Goal: Navigation & Orientation: Find specific page/section

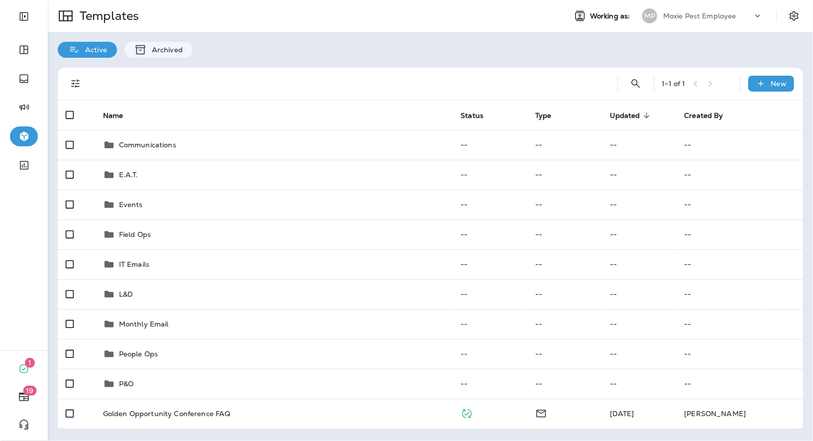
click at [711, 16] on p "Moxie Pest Employee" at bounding box center [699, 16] width 73 height 8
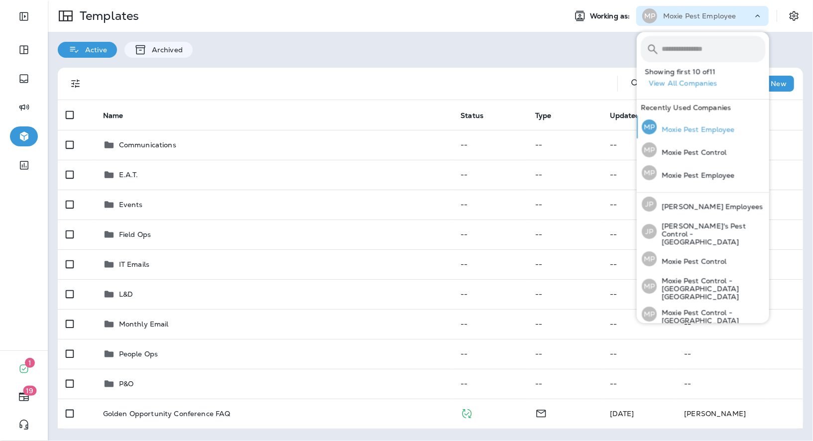
click at [681, 134] on div "MP Moxie Pest Employee" at bounding box center [688, 127] width 101 height 23
click at [724, 14] on p "Moxie Pest Employee" at bounding box center [699, 16] width 73 height 8
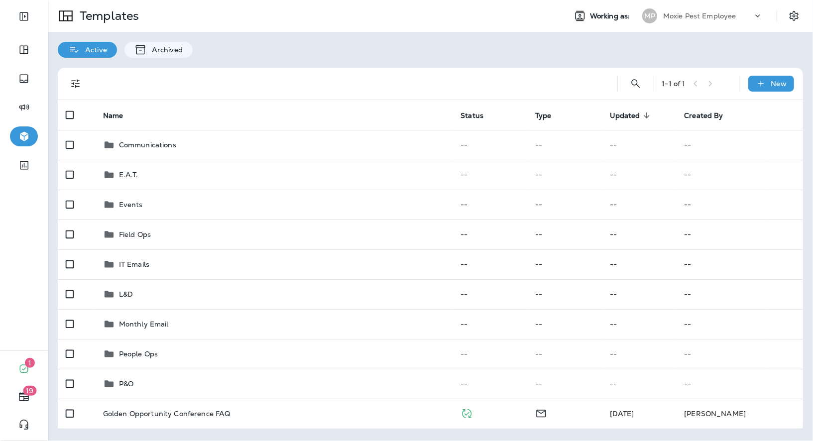
click at [735, 17] on p "Moxie Pest Employee" at bounding box center [699, 16] width 73 height 8
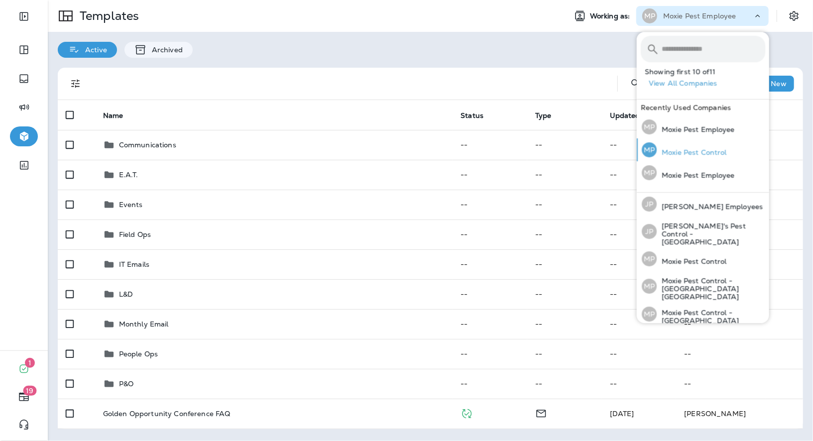
click at [704, 152] on p "Moxie Pest Control" at bounding box center [692, 152] width 70 height 8
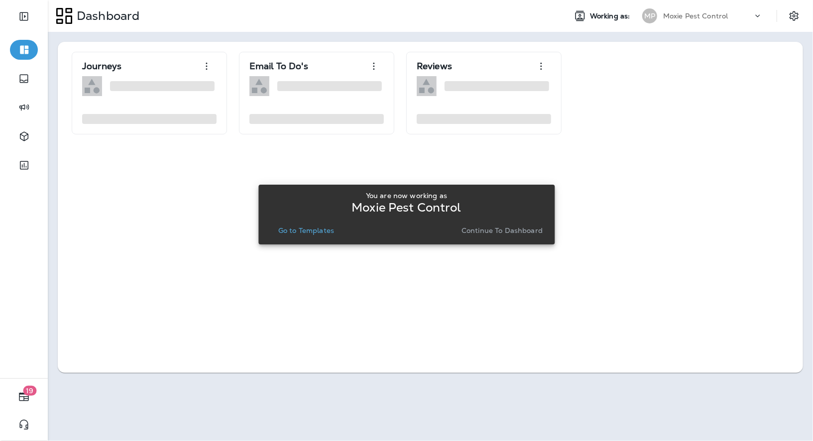
click at [313, 235] on p "Go to Templates" at bounding box center [306, 231] width 56 height 8
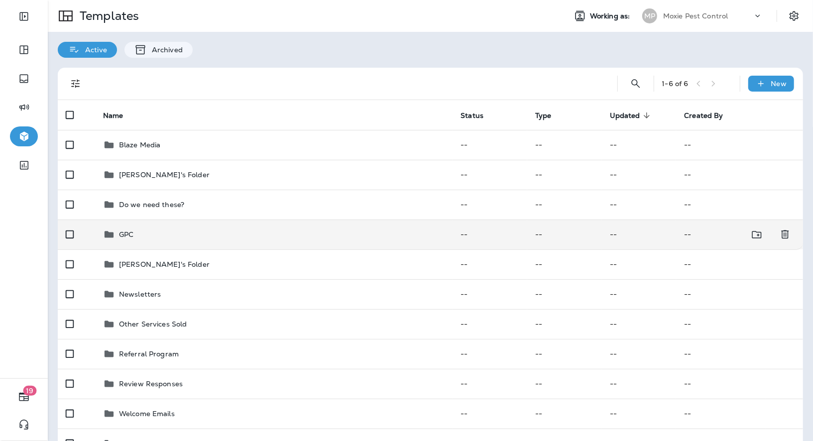
click at [121, 232] on p "GPC" at bounding box center [126, 235] width 14 height 8
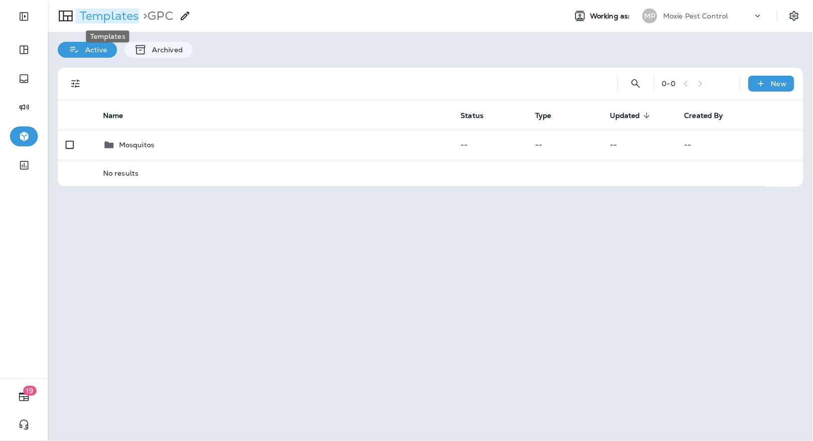
click at [125, 23] on p "Templates" at bounding box center [107, 15] width 63 height 15
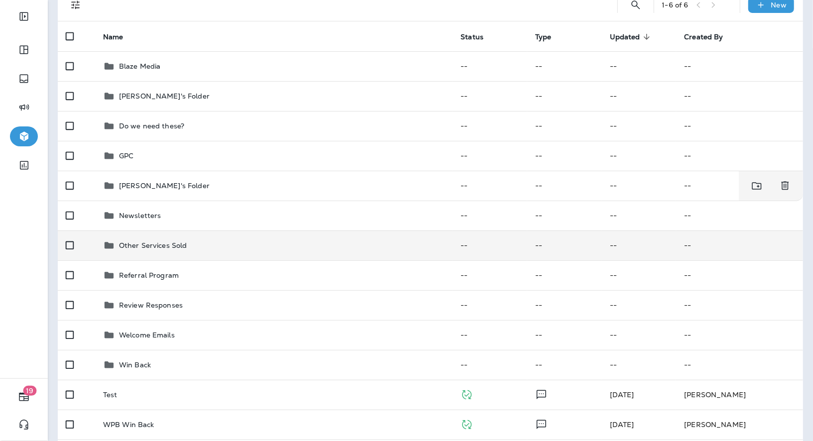
scroll to position [83, 0]
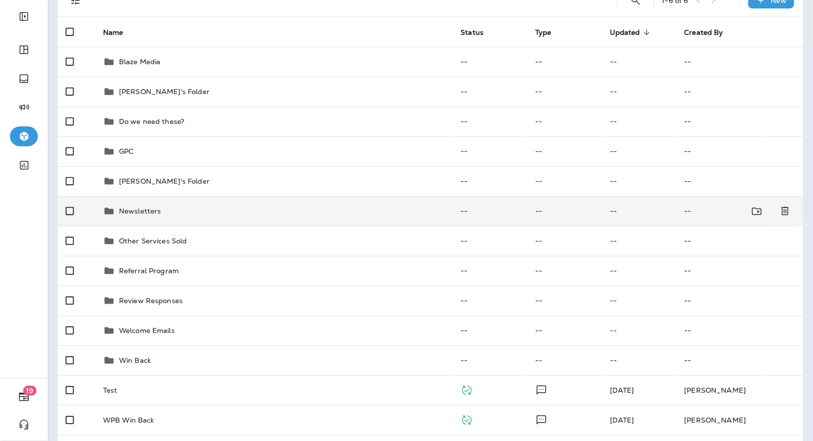
click at [141, 216] on div "Newsletters" at bounding box center [140, 211] width 42 height 12
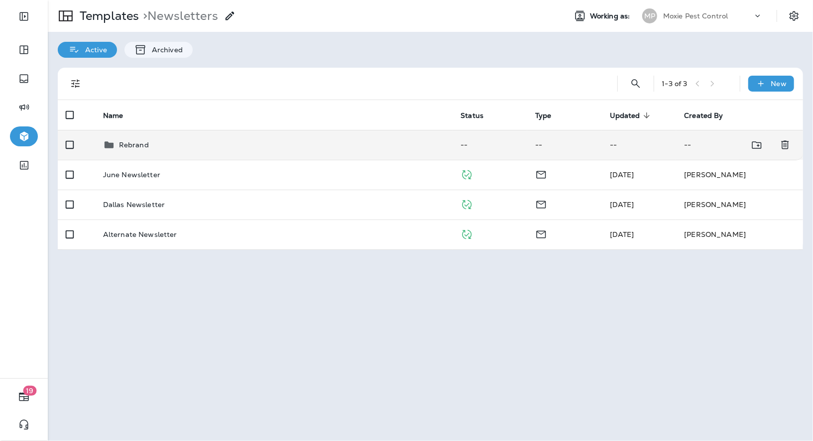
click at [139, 149] on div "Rebrand" at bounding box center [134, 145] width 30 height 12
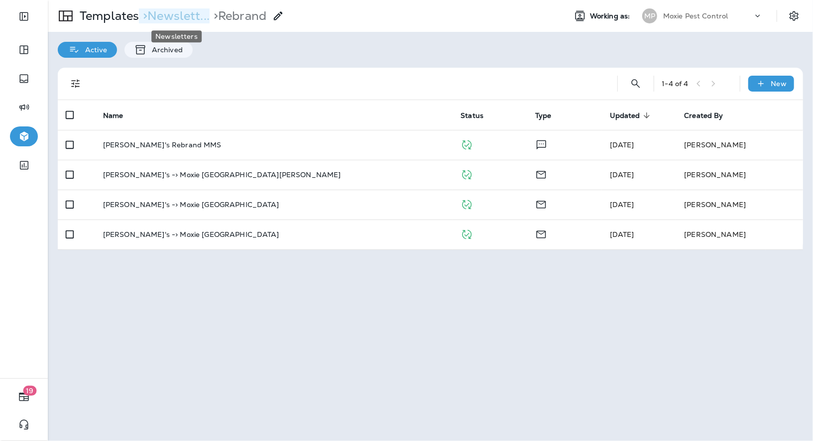
click at [181, 15] on p "> Newslett..." at bounding box center [174, 15] width 71 height 15
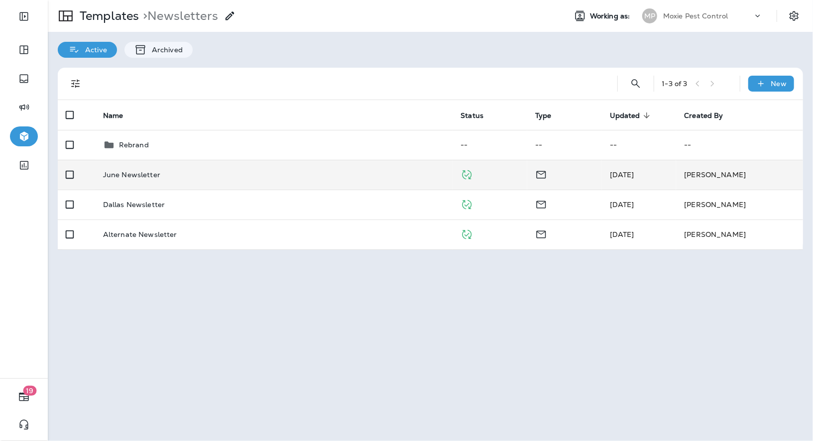
click at [145, 180] on td "June Newsletter" at bounding box center [274, 175] width 358 height 30
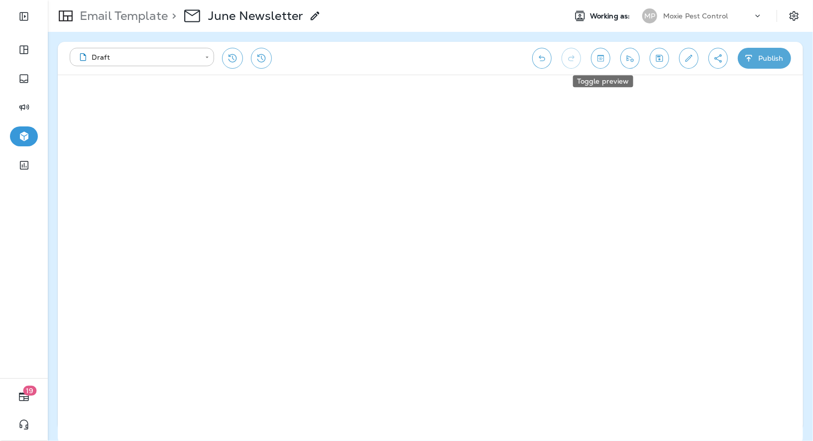
click at [603, 58] on icon "Toggle preview" at bounding box center [601, 58] width 6 height 6
